Goal: Use online tool/utility: Utilize a website feature to perform a specific function

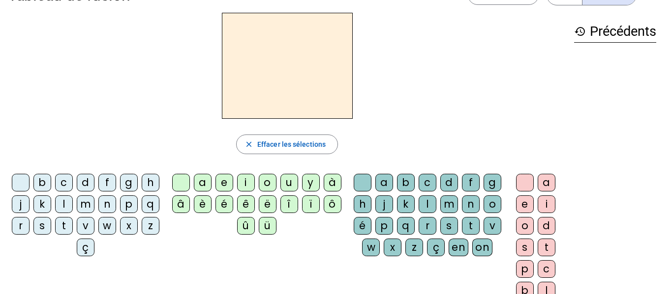
scroll to position [37, 0]
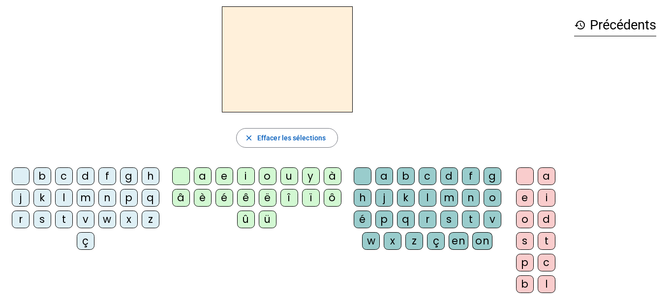
click at [94, 221] on div "v" at bounding box center [86, 220] width 18 height 18
click at [198, 179] on div "a" at bounding box center [203, 177] width 18 height 18
click at [73, 198] on div "l" at bounding box center [64, 198] width 18 height 18
click at [94, 196] on div "m" at bounding box center [86, 198] width 18 height 18
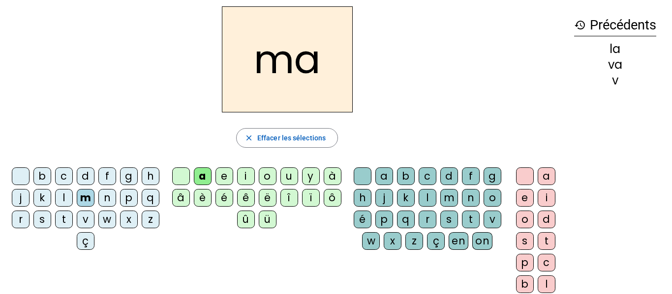
click at [116, 198] on div "n" at bounding box center [107, 198] width 18 height 18
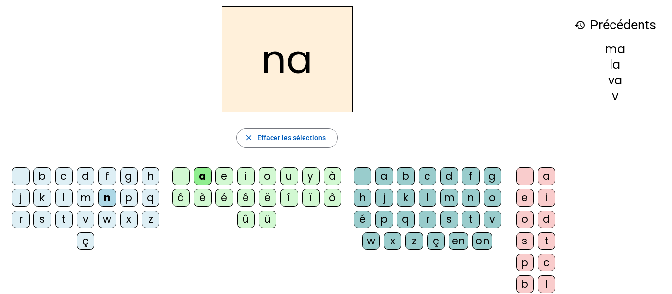
click at [94, 175] on div "d" at bounding box center [86, 177] width 18 height 18
click at [73, 176] on div "c" at bounding box center [64, 177] width 18 height 18
click at [120, 207] on div "p" at bounding box center [129, 198] width 18 height 18
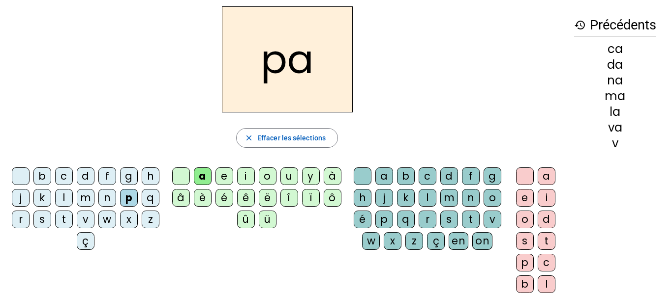
click at [290, 177] on div "u" at bounding box center [289, 177] width 18 height 18
click at [51, 176] on div "b" at bounding box center [42, 177] width 18 height 18
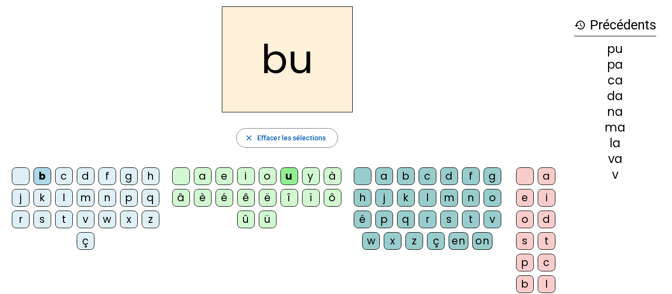
click at [89, 180] on div "d" at bounding box center [86, 177] width 18 height 18
click at [29, 225] on div "r" at bounding box center [21, 220] width 18 height 18
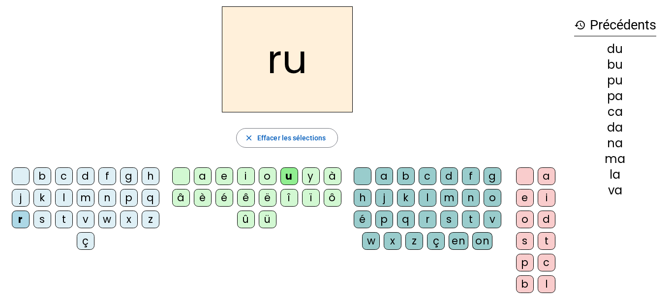
click at [51, 223] on div "s" at bounding box center [42, 220] width 18 height 18
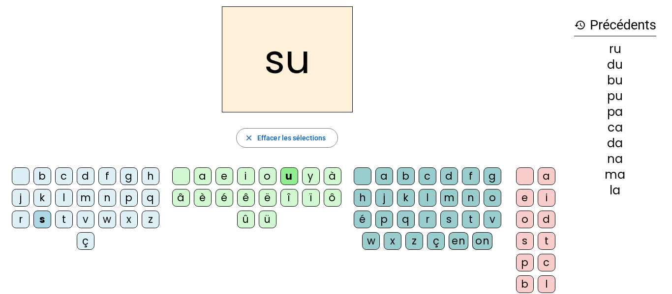
click at [94, 218] on div "v" at bounding box center [86, 220] width 18 height 18
click at [247, 172] on div "i" at bounding box center [246, 177] width 18 height 18
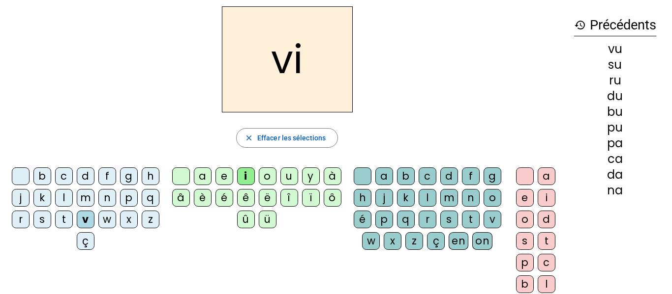
click at [116, 195] on div "n" at bounding box center [107, 198] width 18 height 18
click at [114, 172] on div "f" at bounding box center [107, 177] width 18 height 18
click at [73, 197] on div "l" at bounding box center [64, 198] width 18 height 18
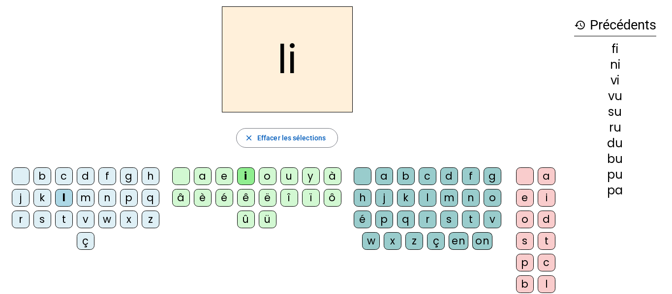
click at [120, 207] on div "p" at bounding box center [129, 198] width 18 height 18
click at [29, 220] on div "r" at bounding box center [21, 220] width 18 height 18
click at [220, 176] on div "e" at bounding box center [224, 177] width 18 height 18
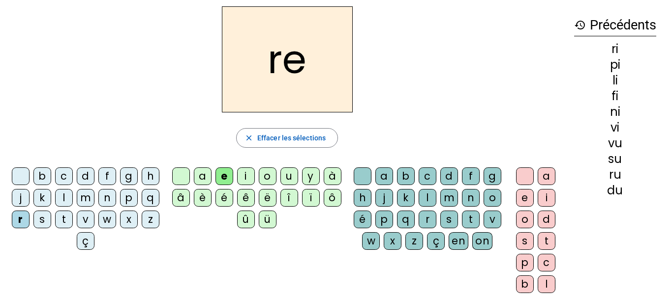
click at [94, 177] on div "d" at bounding box center [86, 177] width 18 height 18
click at [73, 196] on div "l" at bounding box center [64, 198] width 18 height 18
click at [94, 197] on div "m" at bounding box center [86, 198] width 18 height 18
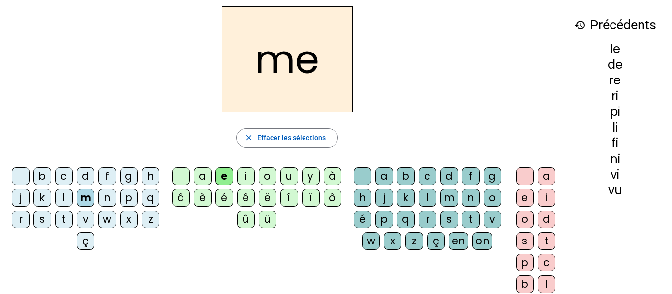
click at [116, 194] on div "n" at bounding box center [107, 198] width 18 height 18
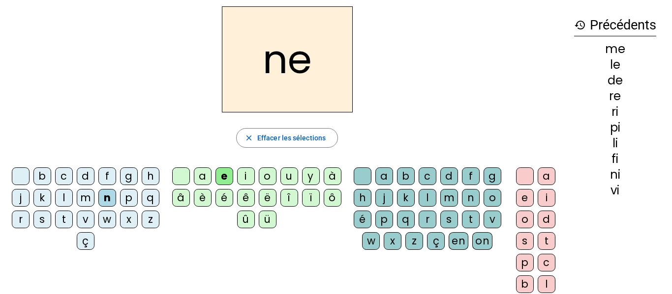
click at [116, 177] on div "f" at bounding box center [107, 177] width 18 height 18
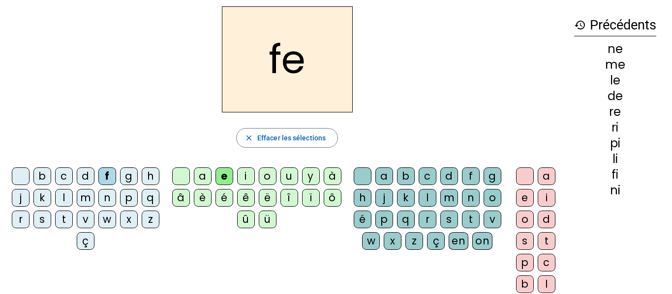
click at [51, 176] on div "b" at bounding box center [42, 177] width 18 height 18
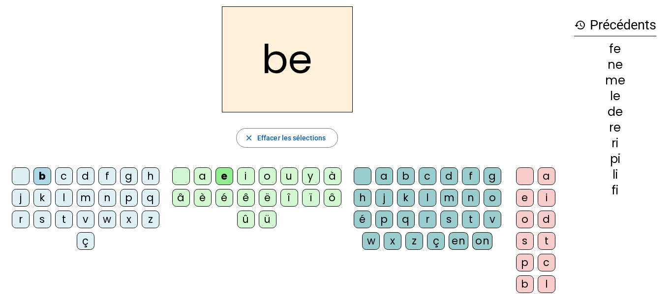
click at [29, 198] on div "j" at bounding box center [21, 198] width 18 height 18
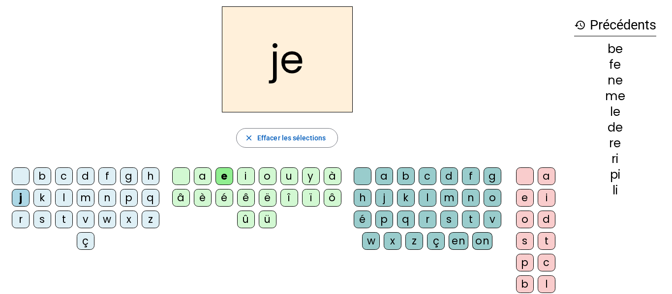
click at [120, 207] on div "p" at bounding box center [129, 198] width 18 height 18
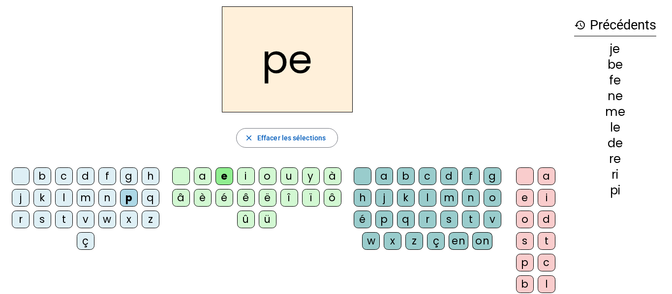
click at [29, 218] on div "r" at bounding box center [21, 220] width 18 height 18
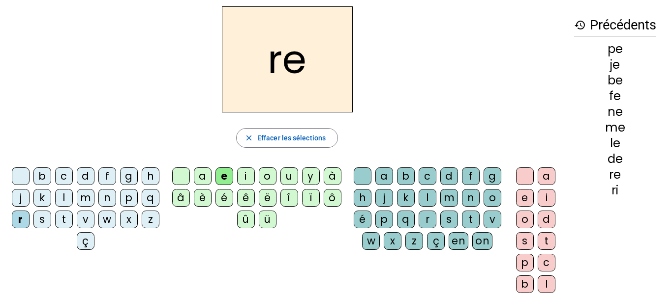
click at [51, 219] on div "s" at bounding box center [42, 220] width 18 height 18
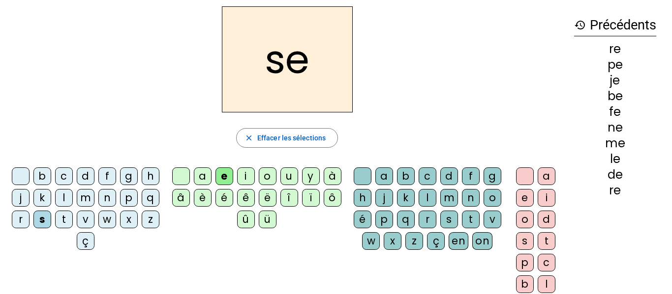
click at [73, 222] on div "t" at bounding box center [64, 220] width 18 height 18
